Goal: Obtain resource: Obtain resource

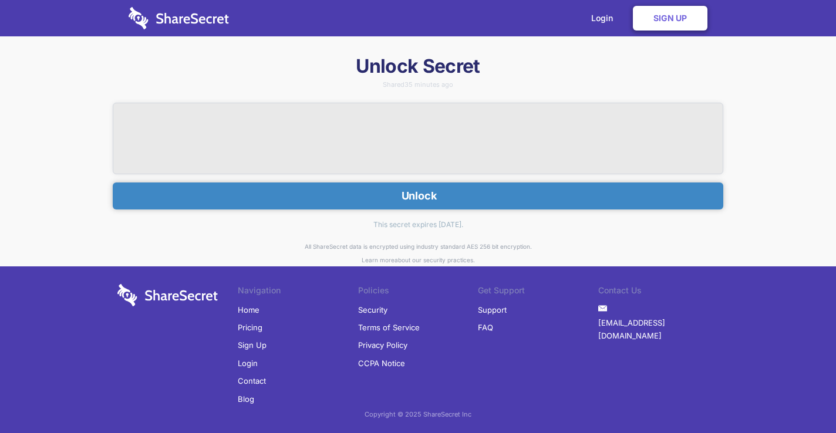
click at [455, 195] on button "Unlock" at bounding box center [418, 195] width 610 height 27
